Goal: Navigation & Orientation: Find specific page/section

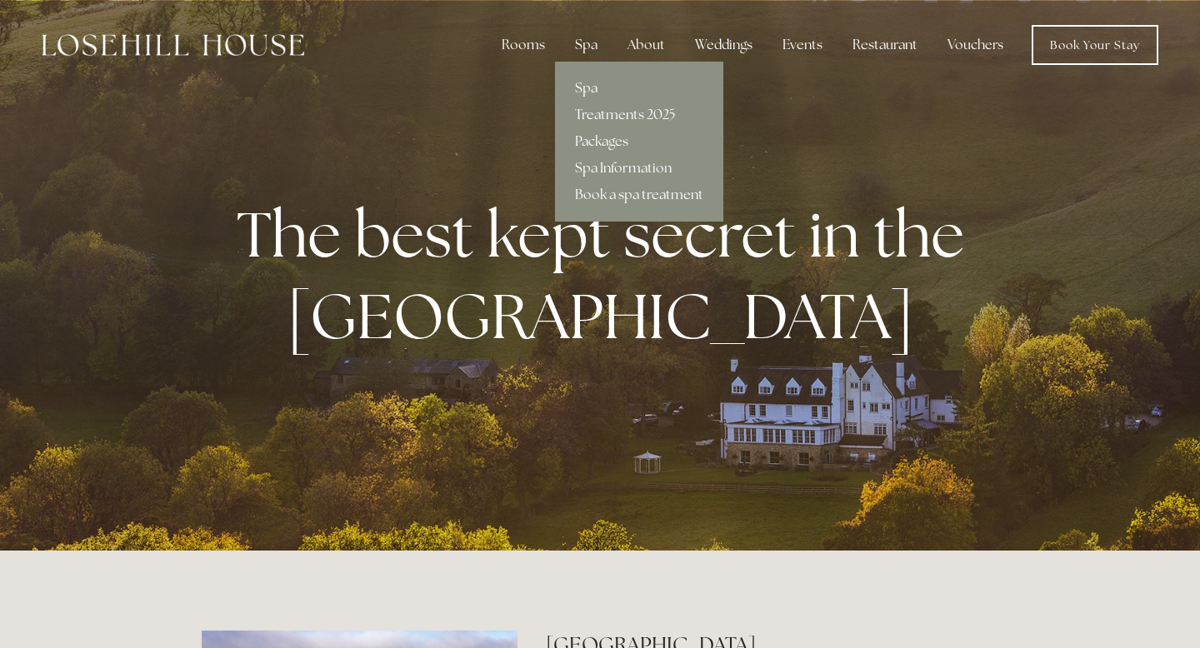
click at [592, 86] on link "Spa" at bounding box center [639, 88] width 168 height 27
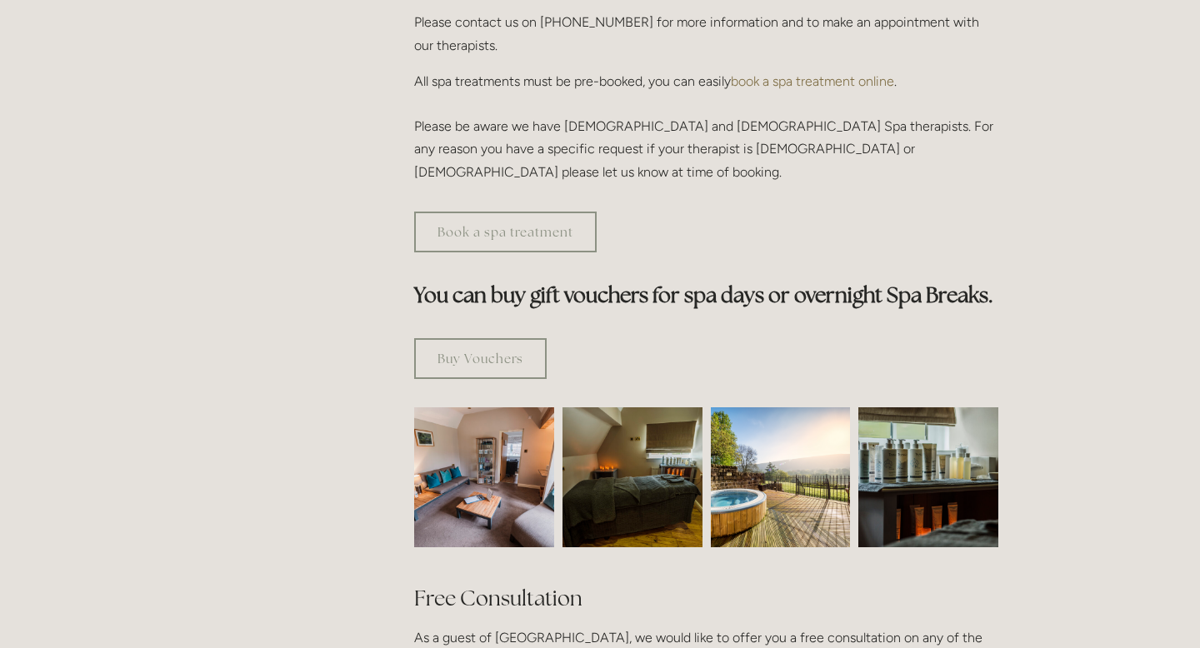
scroll to position [795, 0]
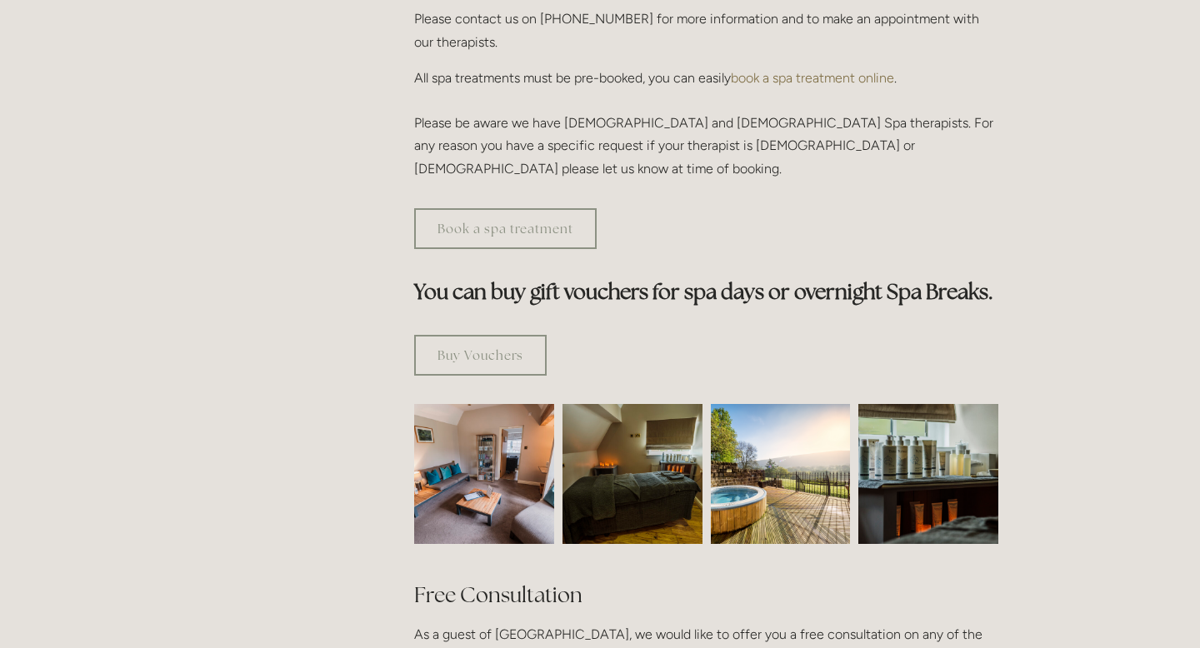
click at [488, 404] on img at bounding box center [484, 474] width 210 height 140
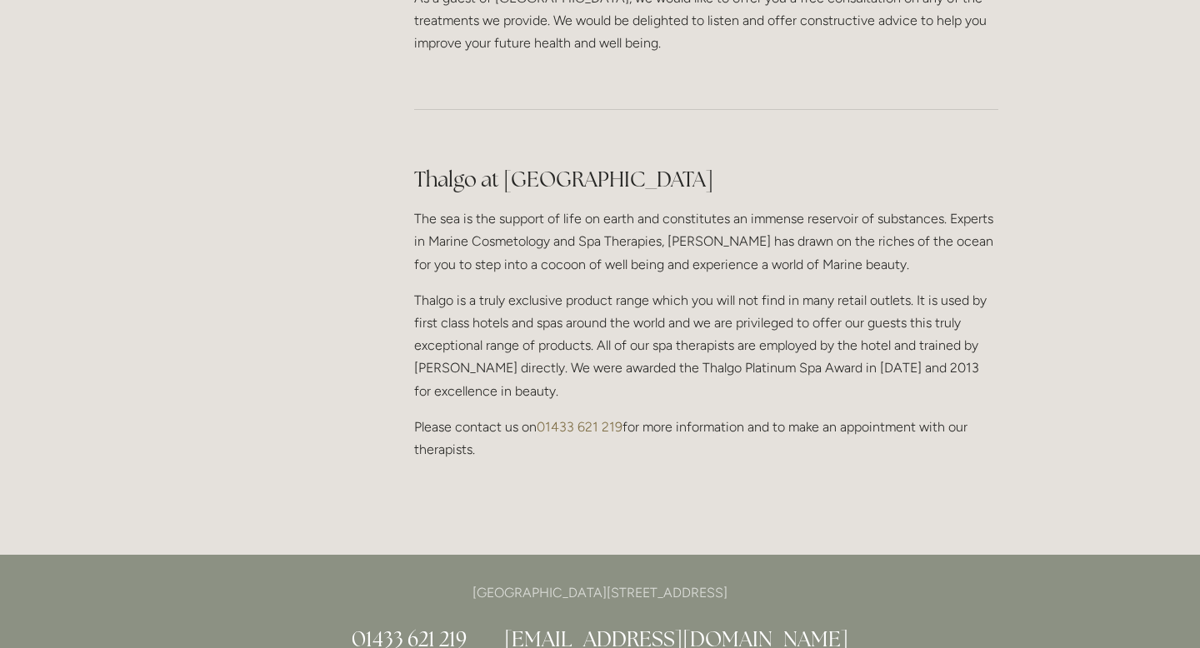
scroll to position [0, 0]
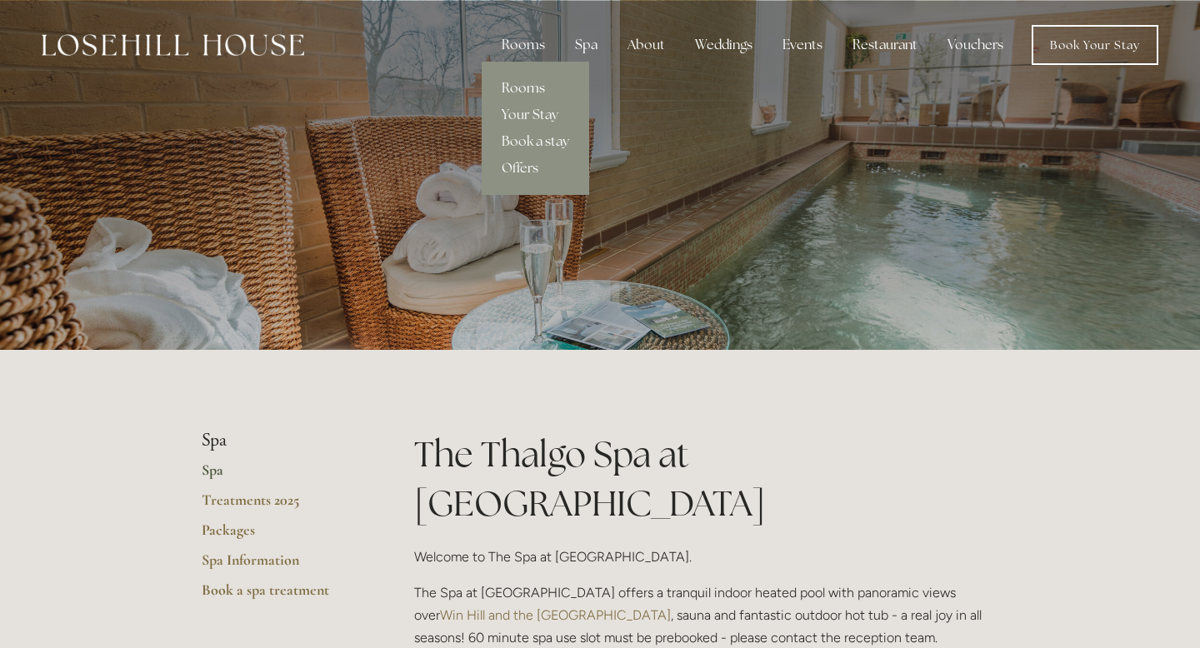
click at [536, 92] on link "Rooms" at bounding box center [535, 88] width 107 height 27
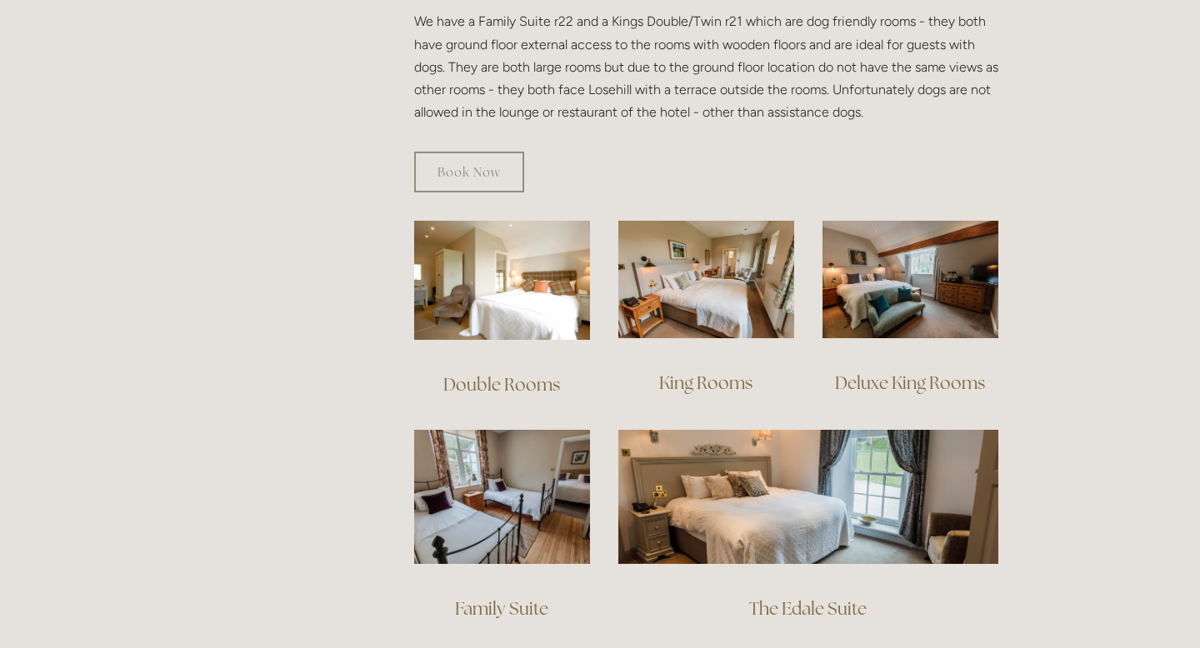
scroll to position [1009, 0]
